Goal: Transaction & Acquisition: Purchase product/service

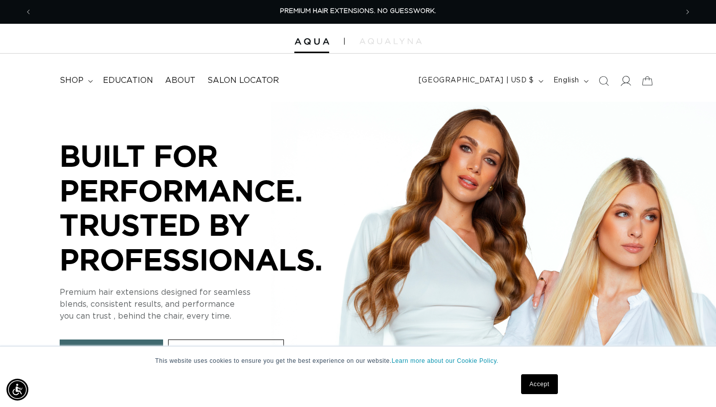
click at [622, 77] on icon at bounding box center [625, 81] width 10 height 10
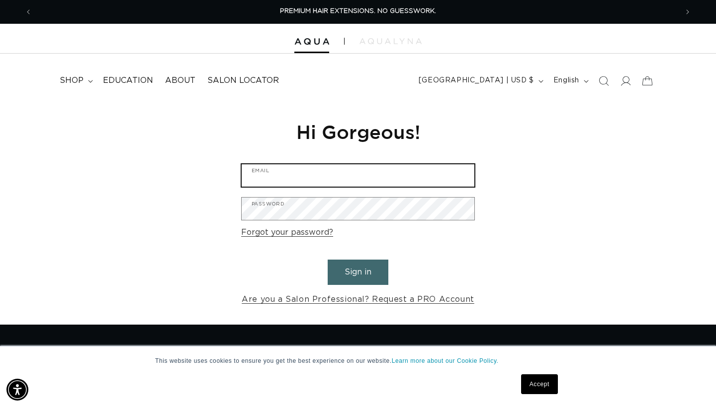
type input "[EMAIL_ADDRESS][DOMAIN_NAME]"
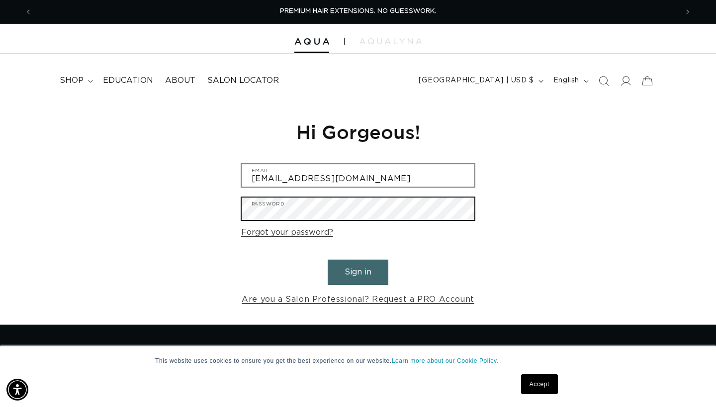
click at [358, 271] on button "Sign in" at bounding box center [357, 272] width 61 height 25
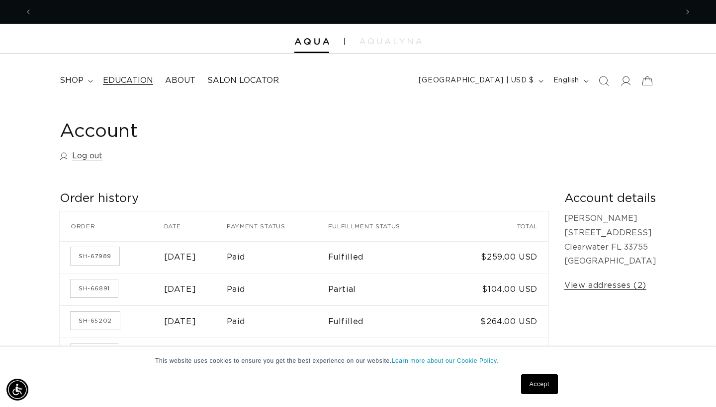
scroll to position [0, 645]
click at [91, 77] on summary "shop" at bounding box center [75, 81] width 43 height 22
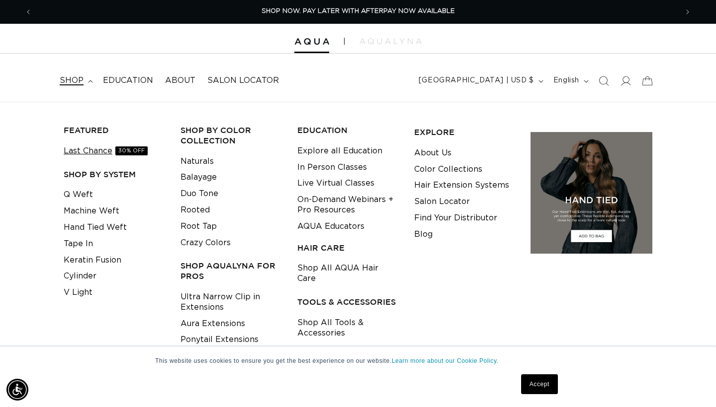
click at [100, 151] on link "Last Chance 30% OFF" at bounding box center [106, 151] width 84 height 16
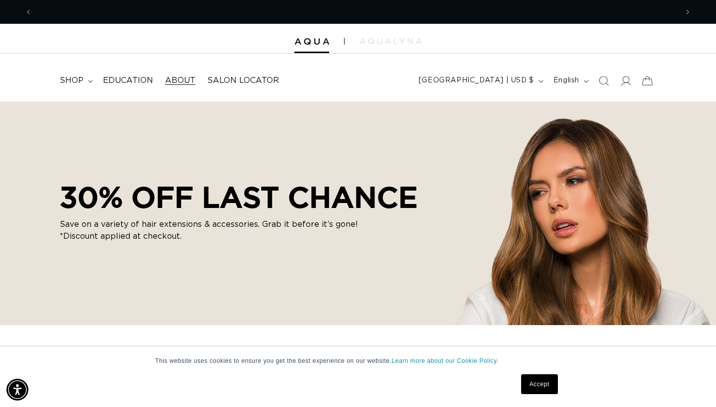
scroll to position [0, 645]
click at [92, 81] on icon at bounding box center [90, 81] width 5 height 3
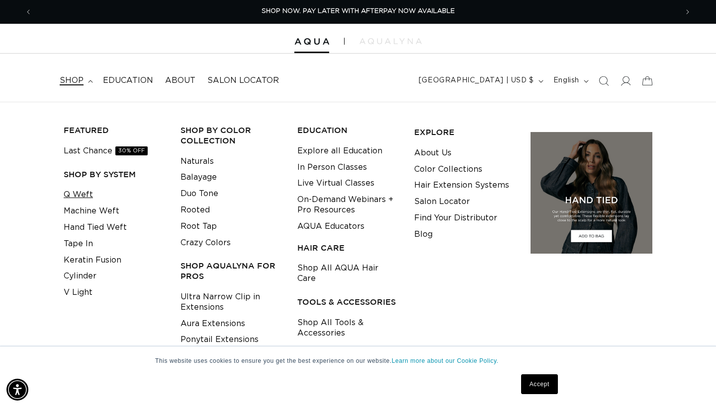
click at [82, 195] on link "Q Weft" at bounding box center [78, 195] width 29 height 16
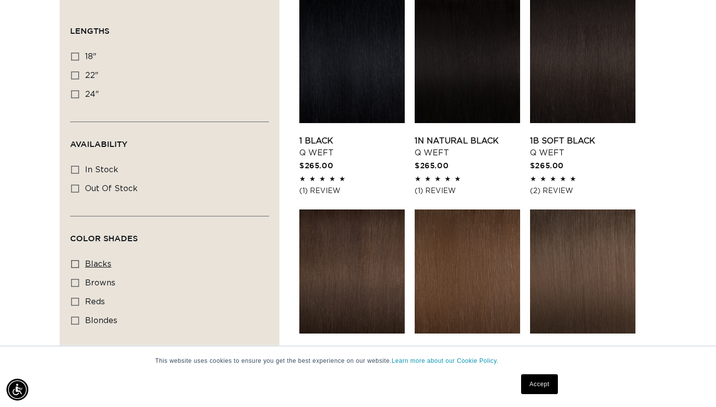
scroll to position [0, 1290]
click at [95, 169] on span "In stock" at bounding box center [101, 170] width 33 height 8
click at [79, 169] on input "In stock In stock (35 products)" at bounding box center [75, 170] width 8 height 8
checkbox input "true"
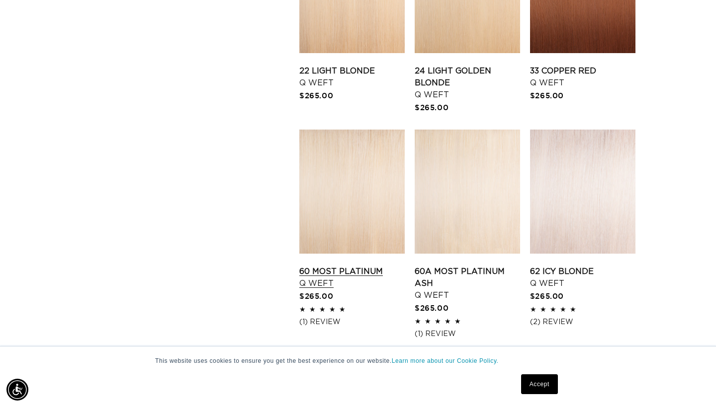
scroll to position [0, 645]
click at [367, 266] on link "60 Most Platinum Q Weft" at bounding box center [351, 278] width 105 height 24
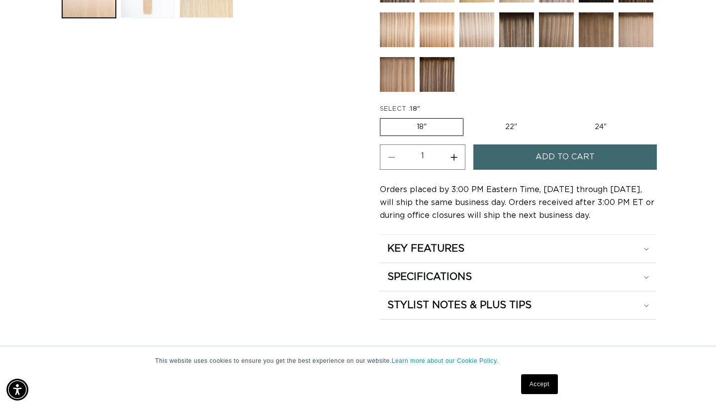
scroll to position [0, 645]
click at [411, 253] on h2 "KEY FEATURES" at bounding box center [425, 248] width 77 height 13
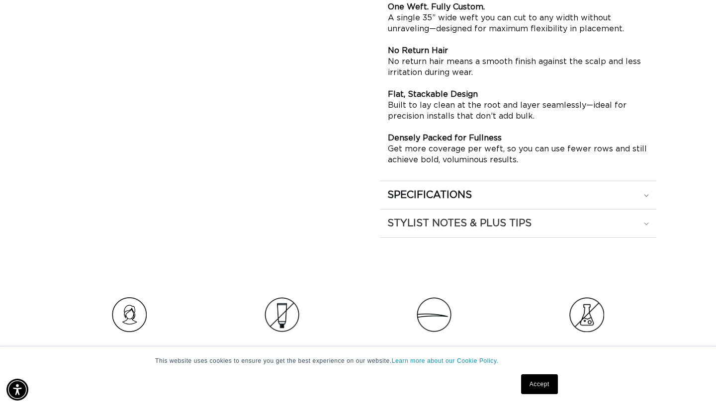
scroll to position [763, 0]
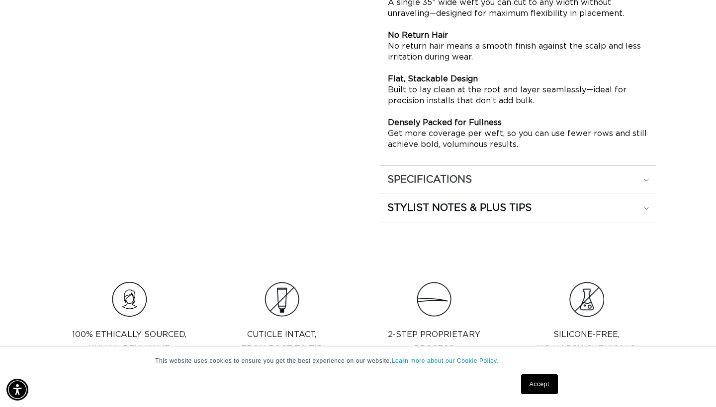
click at [509, 185] on div "SPECIFICATIONS" at bounding box center [517, 179] width 261 height 13
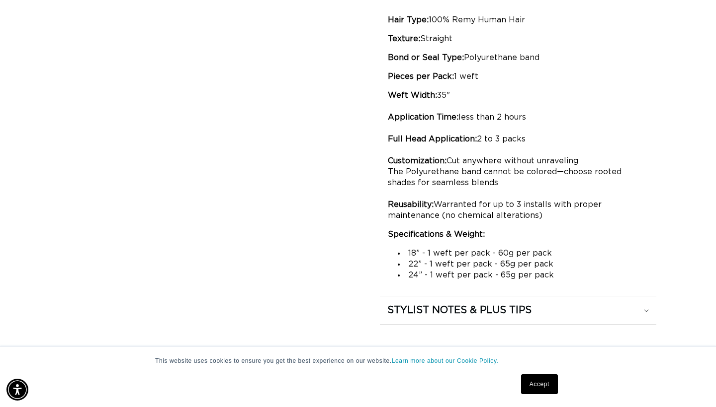
scroll to position [0, 0]
